Goal: Find specific page/section: Find specific page/section

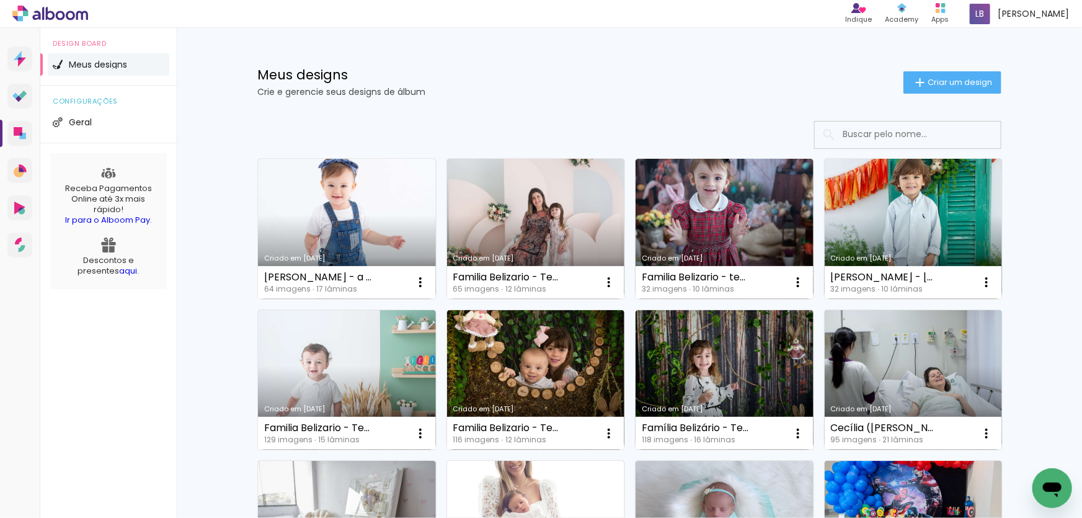
click at [874, 138] on input at bounding box center [925, 134] width 177 height 25
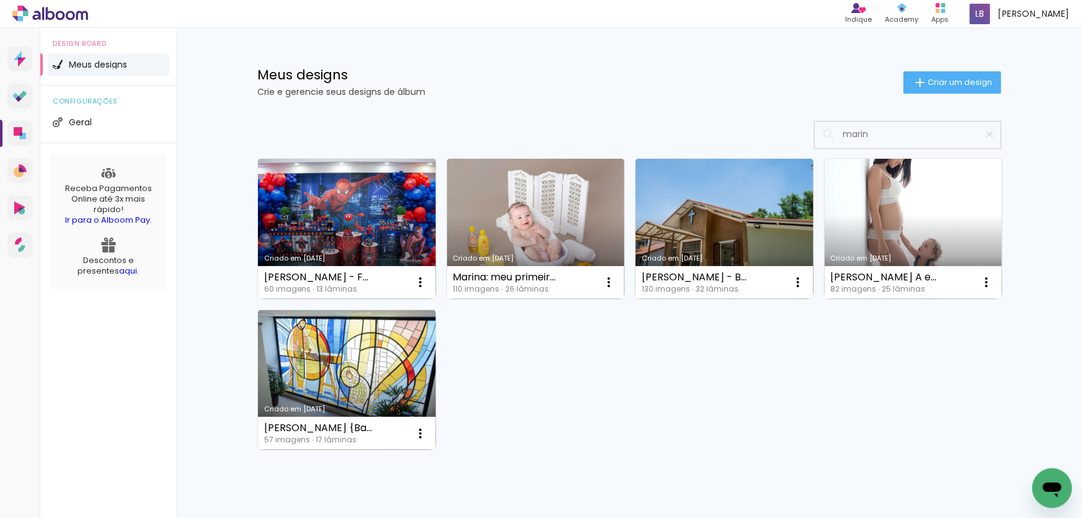
type input "marin"
type paper-input "marin"
click at [912, 132] on input "marin" at bounding box center [914, 134] width 155 height 25
click at [912, 133] on input "marin" at bounding box center [914, 134] width 155 height 25
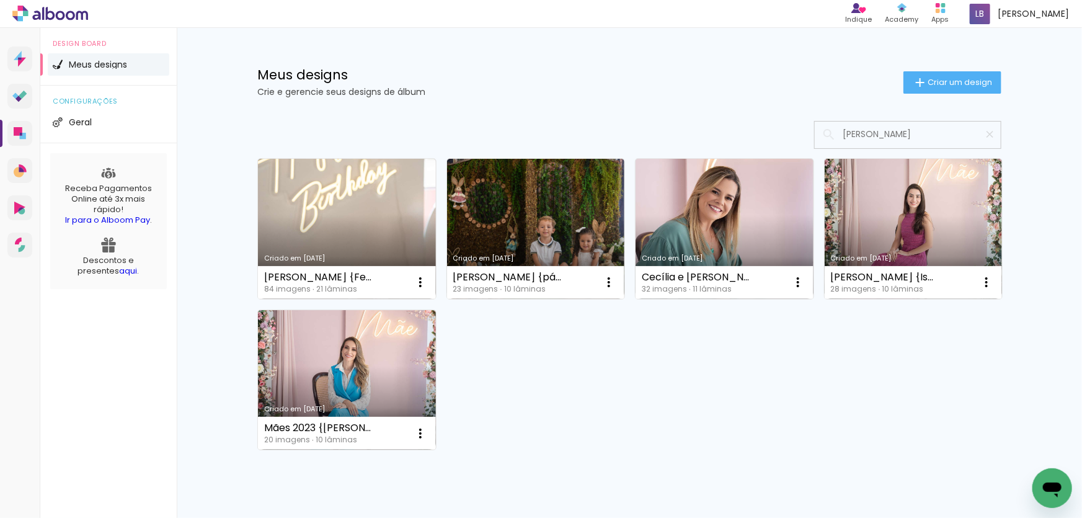
type input "[PERSON_NAME]"
type paper-input "[PERSON_NAME]"
click at [819, 434] on div "Criado em [DATE] [PERSON_NAME] {Festa 4 anos} 84 imagens ∙ 21 lâminas Abrir Faz…" at bounding box center [629, 304] width 755 height 302
